Goal: Task Accomplishment & Management: Complete application form

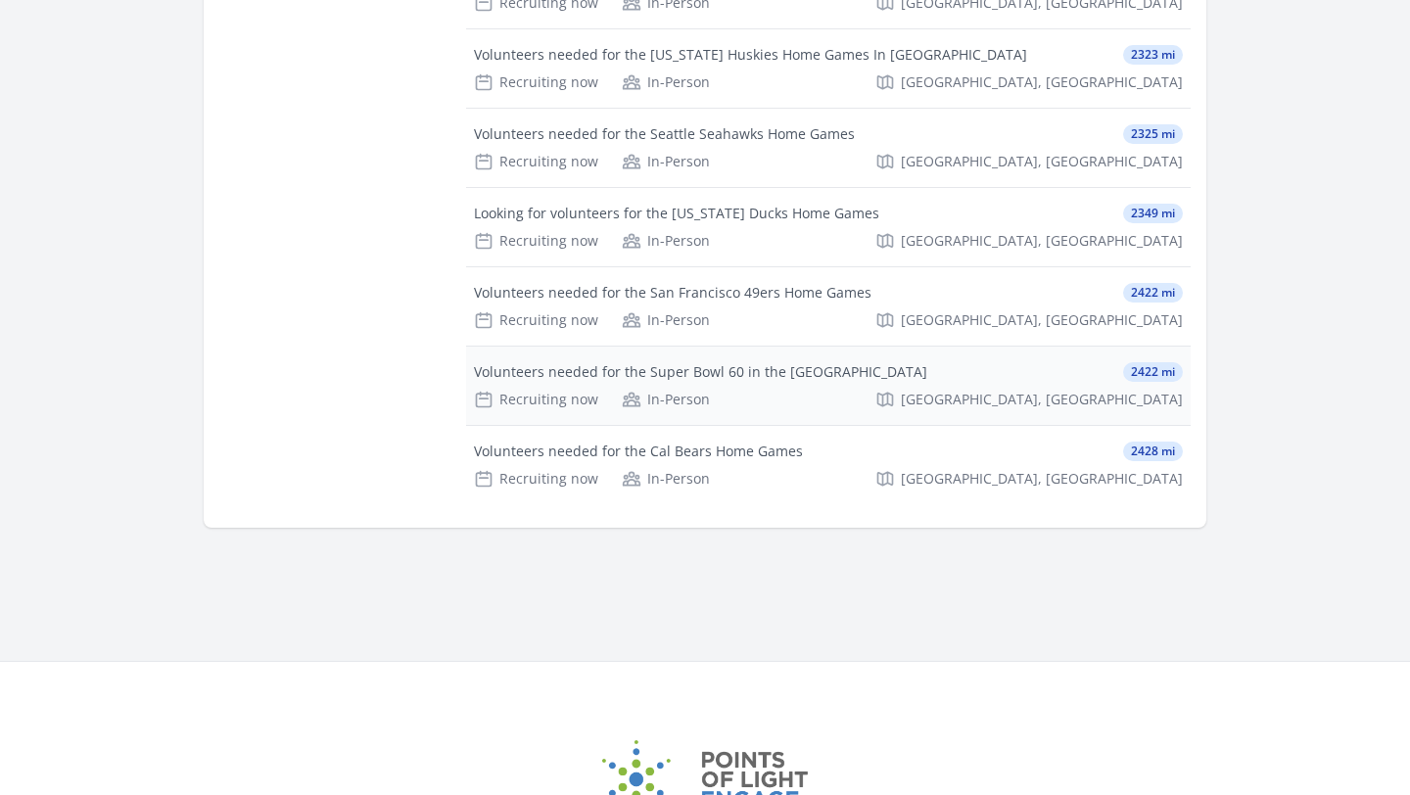
scroll to position [7411, 0]
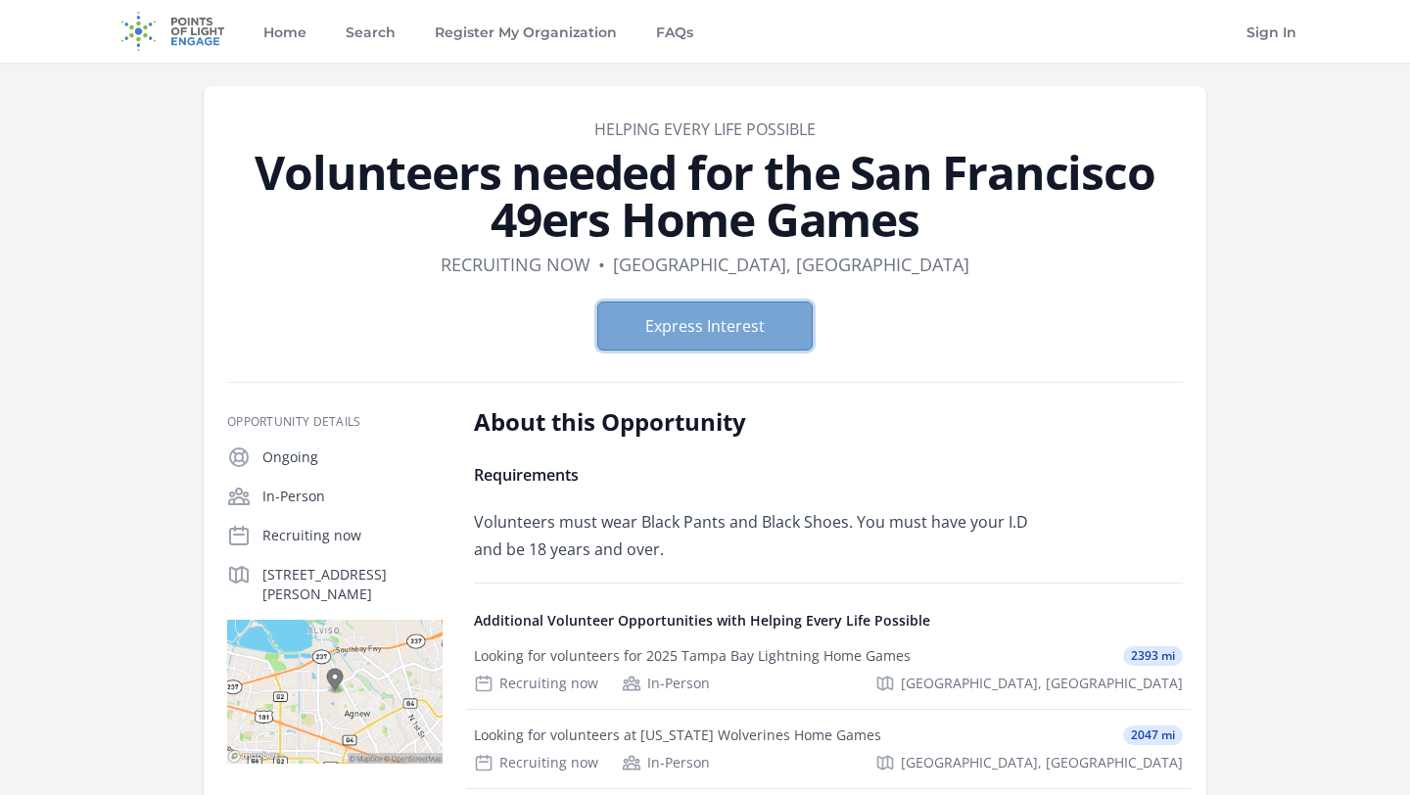
click at [665, 318] on button "Express Interest" at bounding box center [704, 326] width 215 height 49
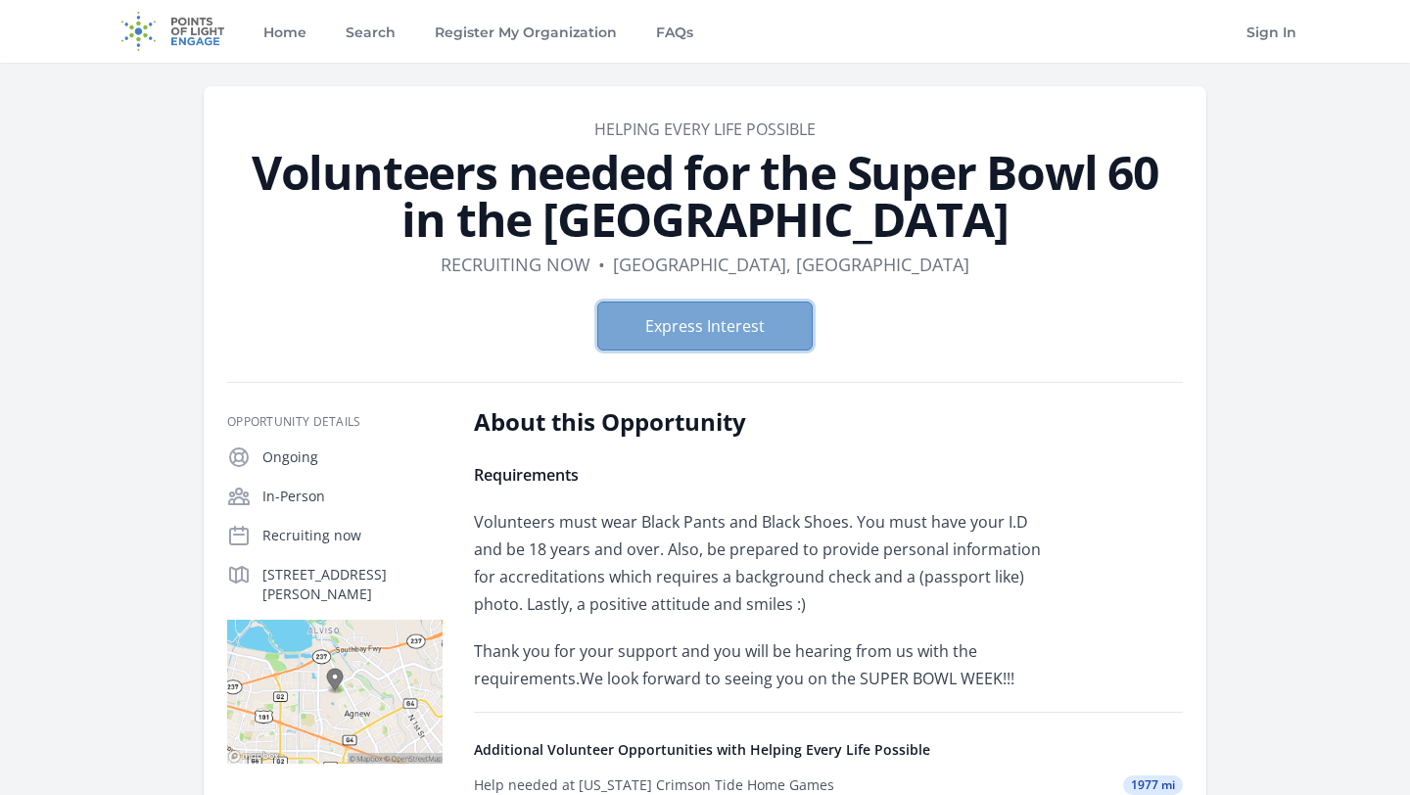
click at [735, 321] on button "Express Interest" at bounding box center [704, 326] width 215 height 49
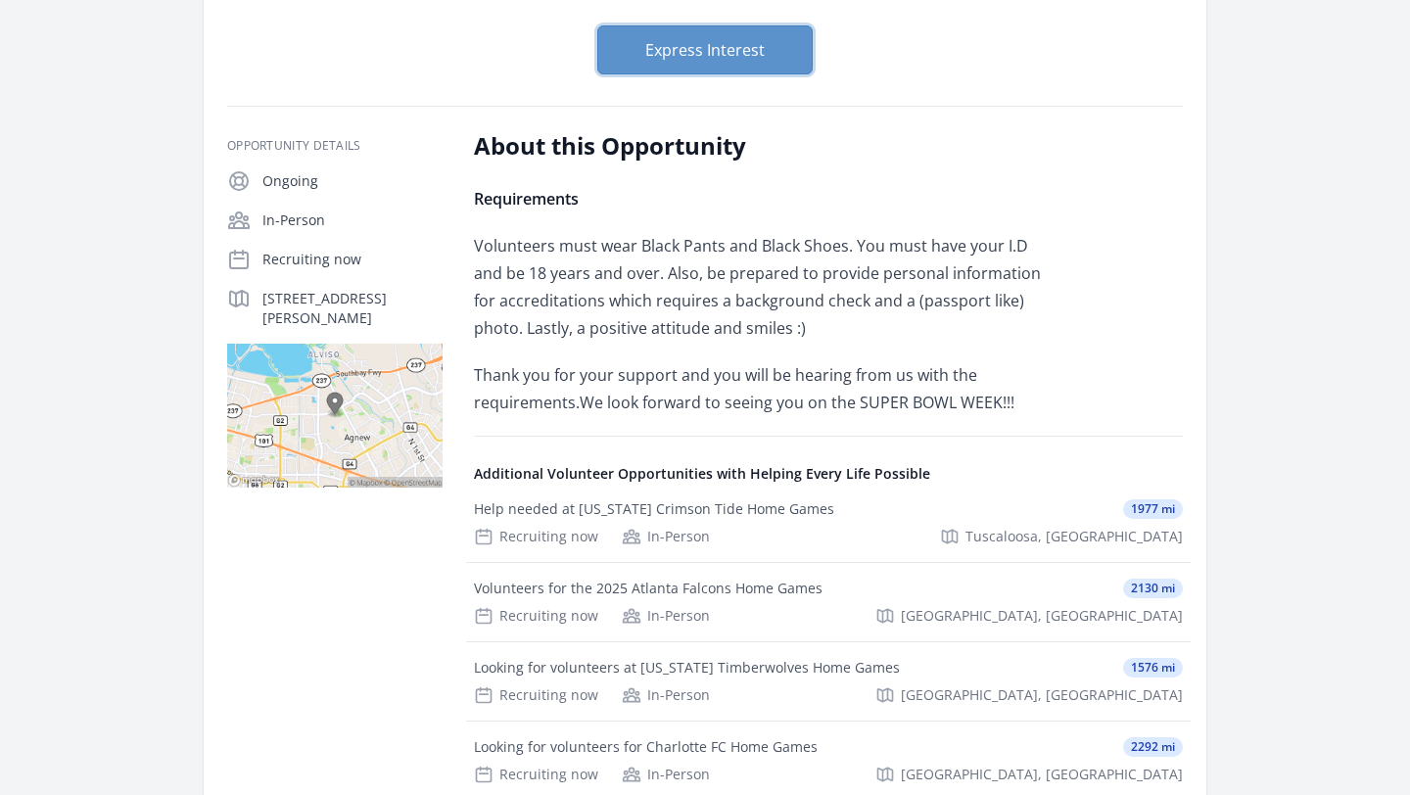
scroll to position [242, 0]
